Goal: Task Accomplishment & Management: Manage account settings

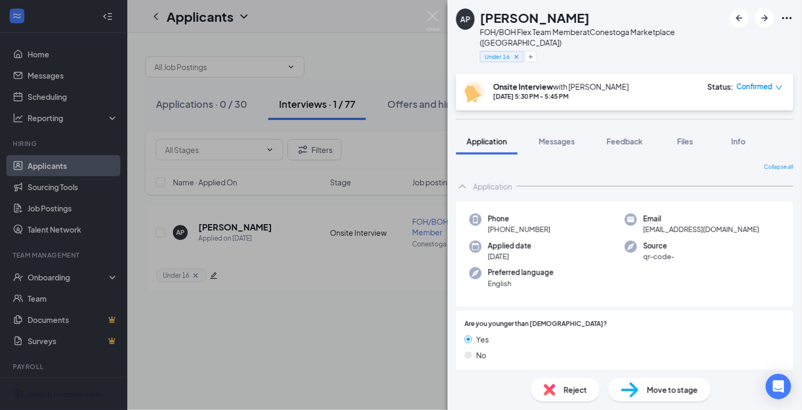
scroll to position [525, 0]
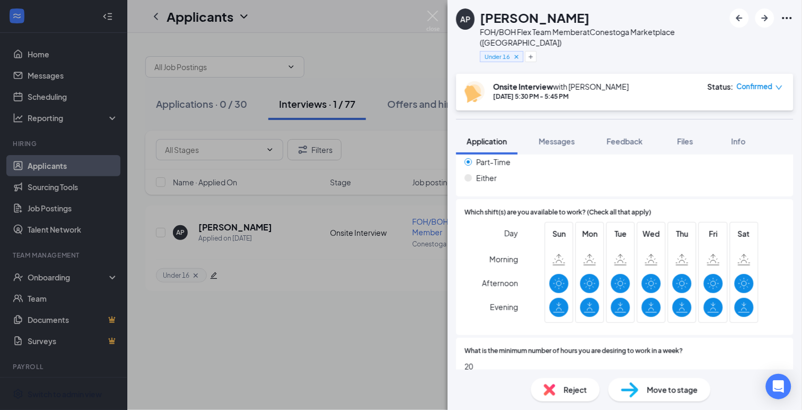
click at [48, 97] on div "AP [PERSON_NAME] FOH/BOH Flex Team Member at Conestoga Marketplace ([GEOGRAPHIC…" at bounding box center [401, 205] width 802 height 410
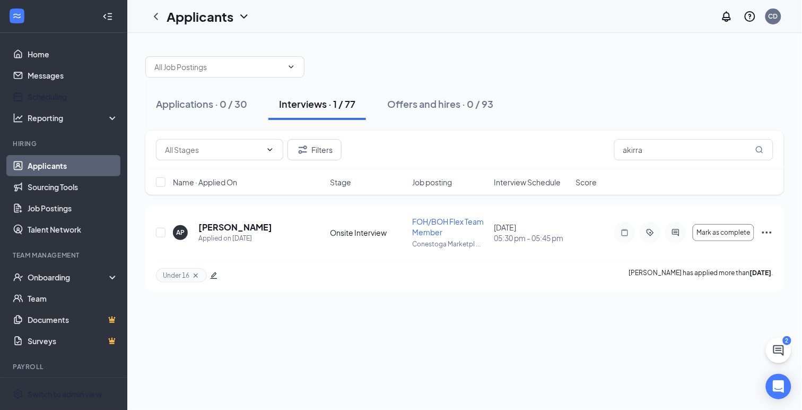
click at [48, 97] on link "Scheduling" at bounding box center [73, 96] width 91 height 21
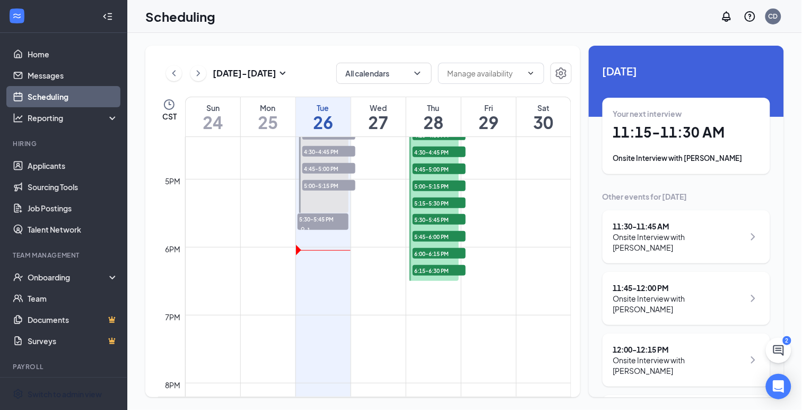
scroll to position [1115, 0]
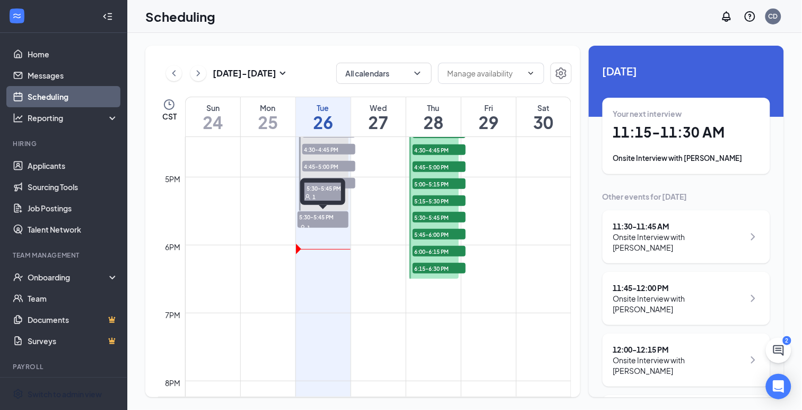
click at [321, 218] on span "5:30-5:45 PM" at bounding box center [323, 216] width 51 height 11
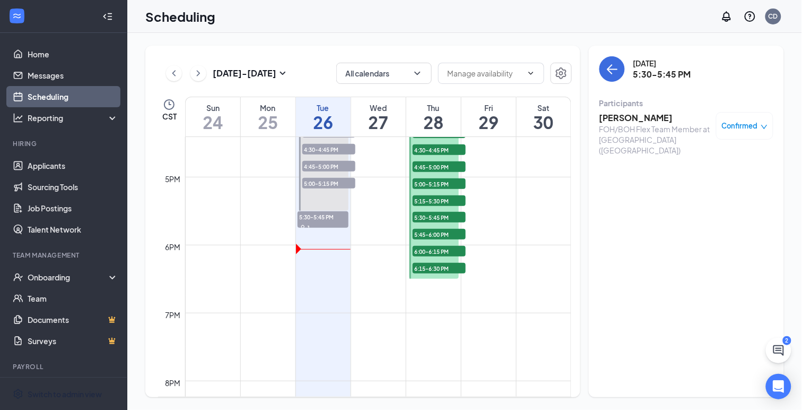
click at [310, 242] on td at bounding box center [378, 236] width 386 height 17
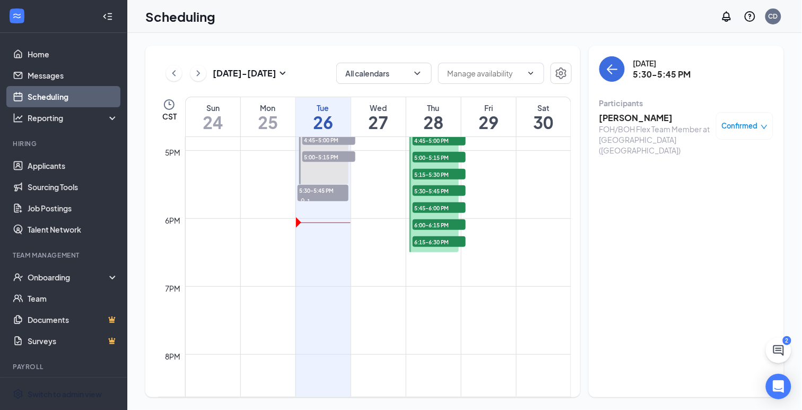
scroll to position [1142, 0]
click at [51, 75] on link "Messages" at bounding box center [73, 75] width 91 height 21
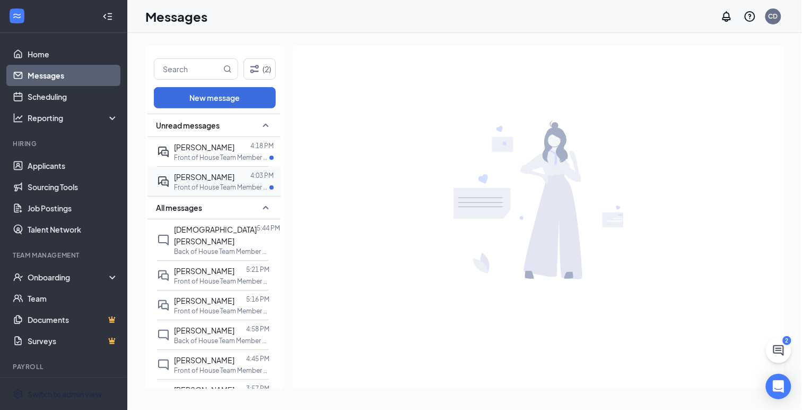
click at [198, 180] on div "[PERSON_NAME]" at bounding box center [204, 177] width 60 height 12
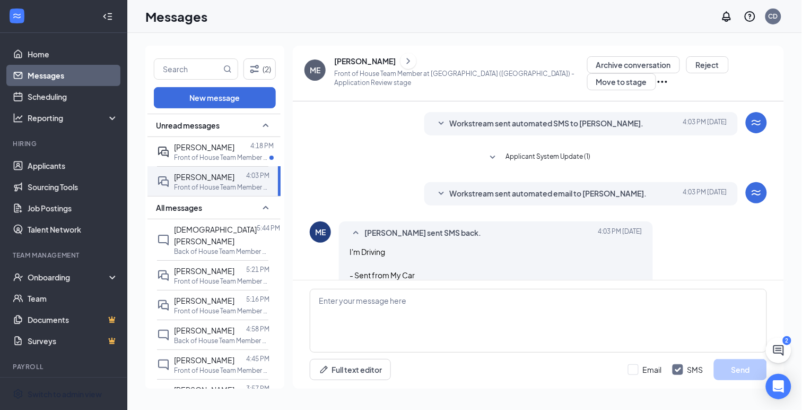
scroll to position [23, 0]
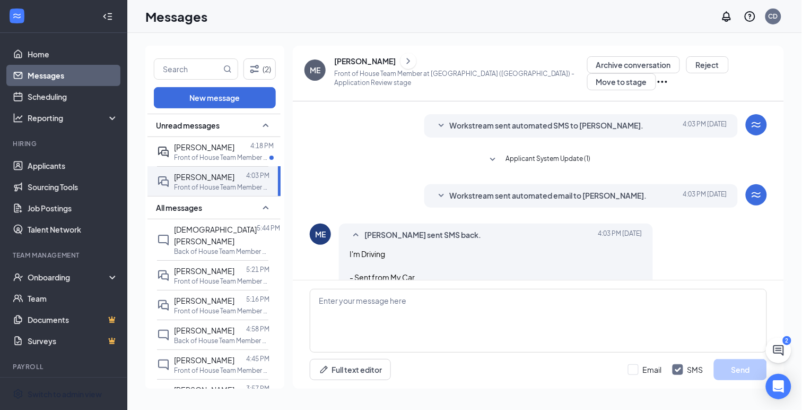
click at [442, 196] on icon "SmallChevronDown" at bounding box center [441, 195] width 13 height 13
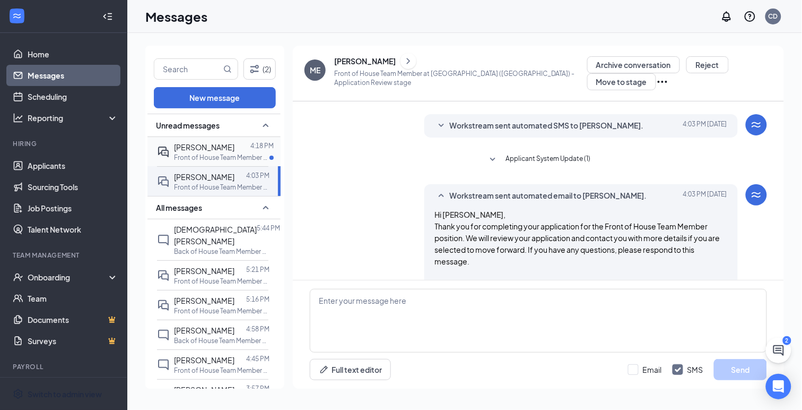
click at [206, 155] on p "Front of House Team Member at [GEOGRAPHIC_DATA] ([GEOGRAPHIC_DATA])" at bounding box center [221, 157] width 95 height 9
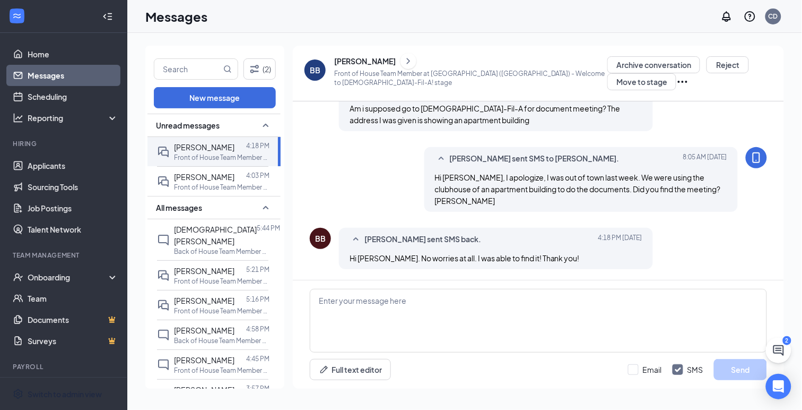
scroll to position [622, 0]
